Goal: Task Accomplishment & Management: Use online tool/utility

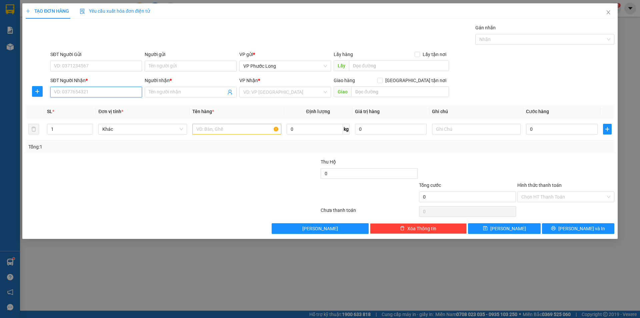
click at [98, 92] on input "SĐT Người Nhận *" at bounding box center [96, 92] width 92 height 11
click at [106, 104] on div "0938821796 - LAB THIÊN ÂN" at bounding box center [96, 105] width 84 height 7
type input "0938821796"
type input "LAB THIÊN ÂN"
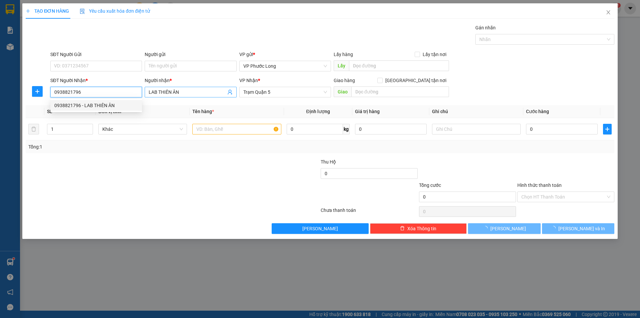
type input "30.000"
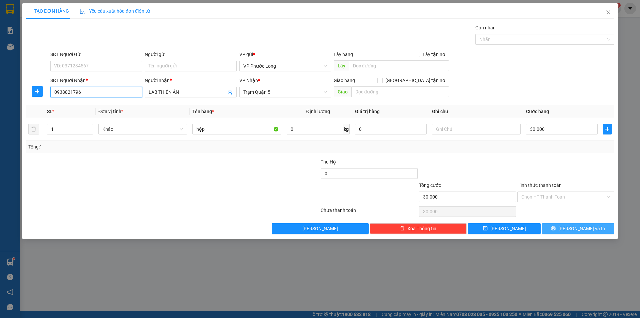
type input "0938821796"
click at [595, 228] on button "[PERSON_NAME] và In" at bounding box center [578, 228] width 72 height 11
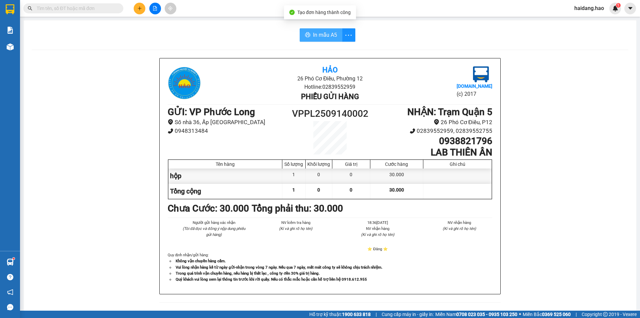
click at [300, 36] on button "In mẫu A5" at bounding box center [321, 34] width 43 height 13
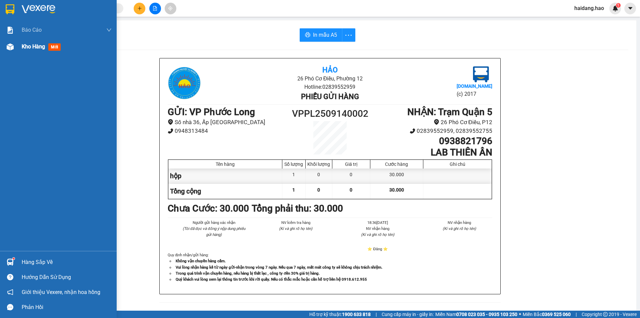
click at [18, 51] on div "Kho hàng mới" at bounding box center [58, 46] width 117 height 17
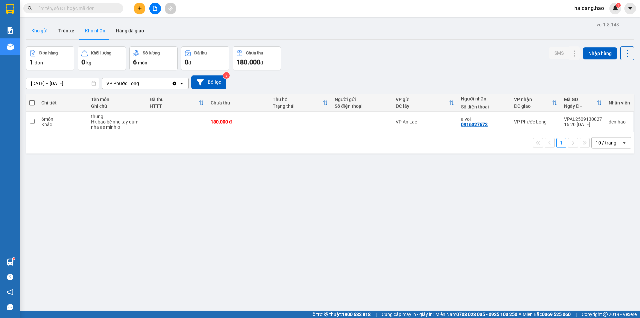
click at [37, 30] on button "Kho gửi" at bounding box center [39, 31] width 27 height 16
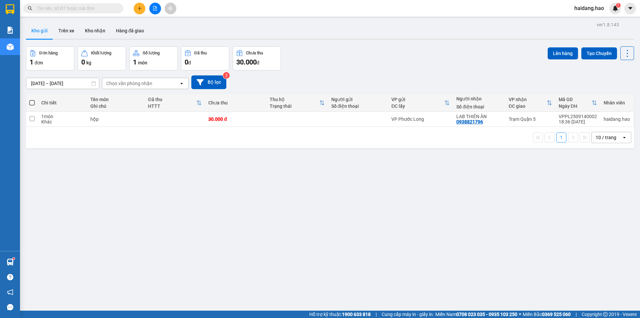
drag, startPoint x: 30, startPoint y: 100, endPoint x: 39, endPoint y: 98, distance: 8.8
click at [31, 100] on span at bounding box center [31, 102] width 5 height 5
click at [32, 99] on input "checkbox" at bounding box center [32, 99] width 0 height 0
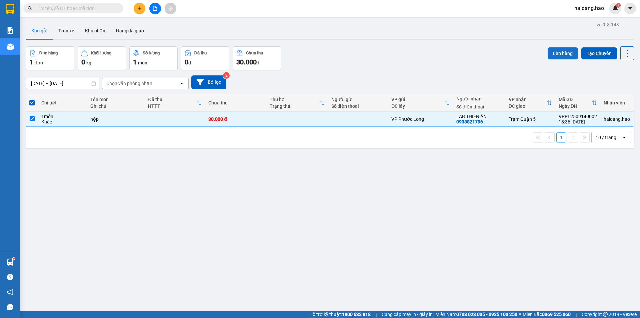
click at [567, 51] on button "Lên hàng" at bounding box center [563, 53] width 30 height 12
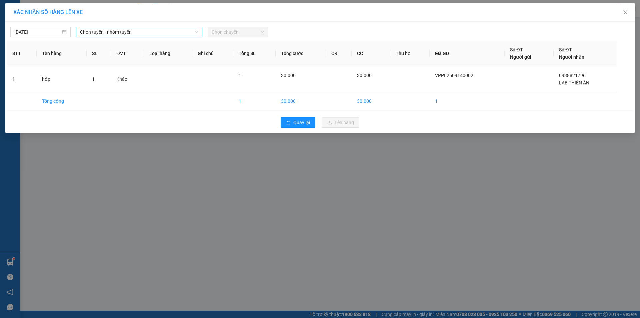
click at [153, 29] on span "Chọn tuyến - nhóm tuyến" at bounding box center [139, 32] width 118 height 10
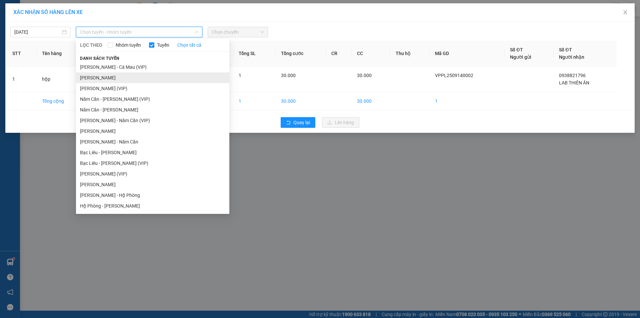
click at [133, 80] on li "[PERSON_NAME]" at bounding box center [152, 77] width 153 height 11
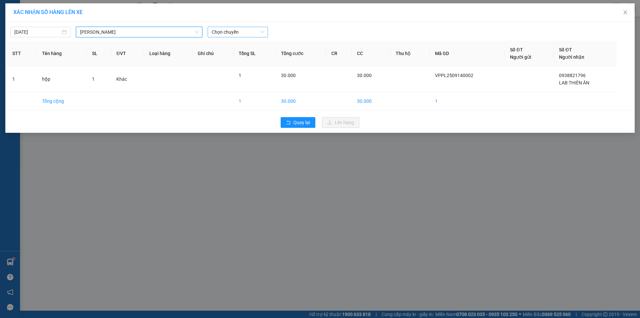
click at [234, 31] on span "Chọn chuyến" at bounding box center [238, 32] width 52 height 10
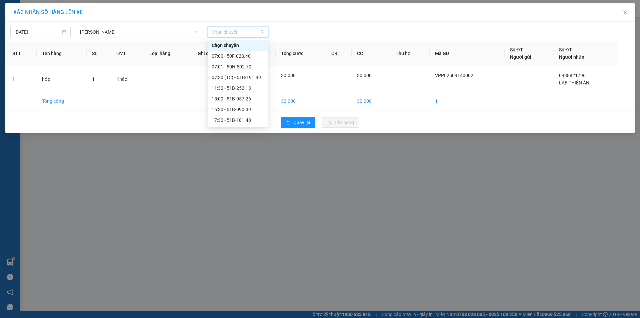
click at [241, 223] on div "22:00 - 50H-636.44" at bounding box center [238, 226] width 52 height 7
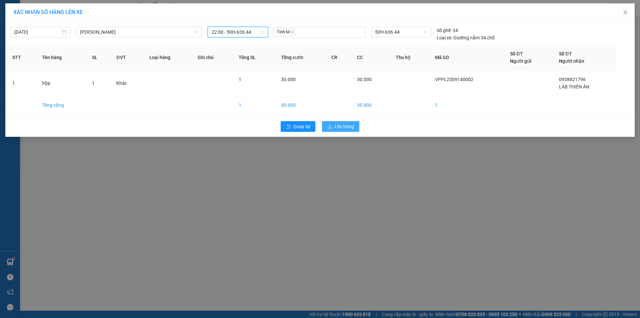
click at [351, 129] on span "Lên hàng" at bounding box center [344, 126] width 19 height 7
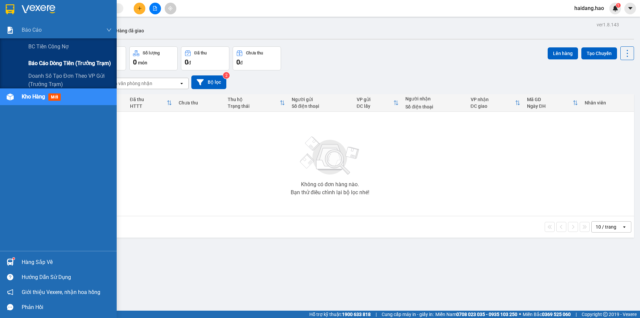
click at [55, 61] on span "Báo cáo dòng tiền (trưởng trạm)" at bounding box center [69, 63] width 83 height 8
